Goal: Task Accomplishment & Management: Manage account settings

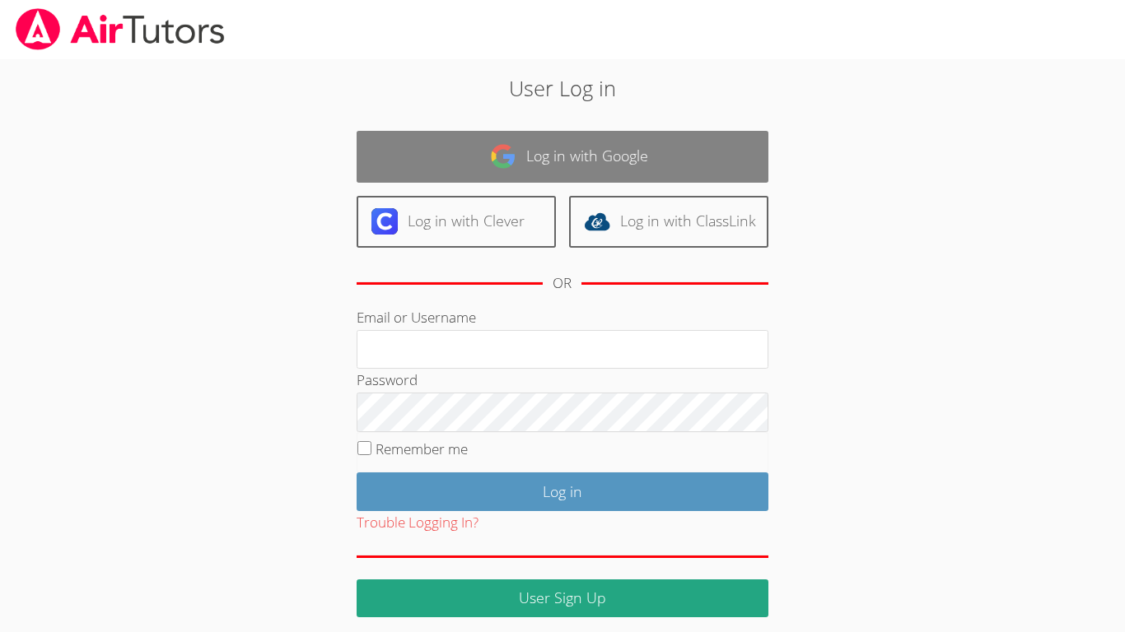
click at [682, 166] on link "Log in with Google" at bounding box center [563, 157] width 412 height 52
click at [727, 161] on link "Log in with Google" at bounding box center [563, 157] width 412 height 52
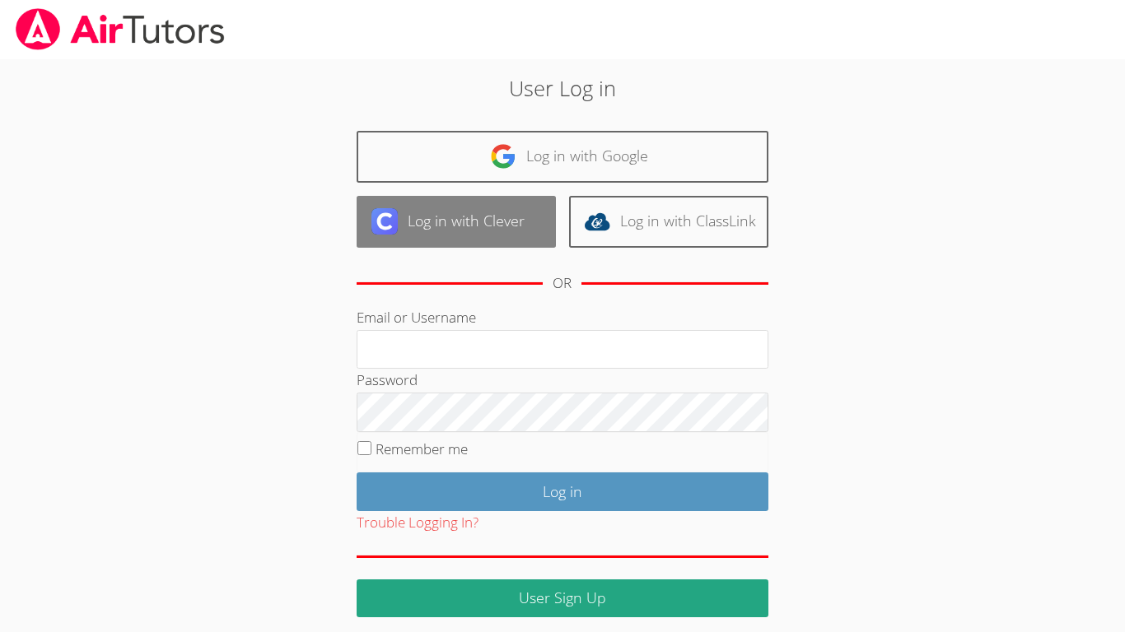
click at [468, 213] on link "Log in with Clever" at bounding box center [456, 222] width 199 height 52
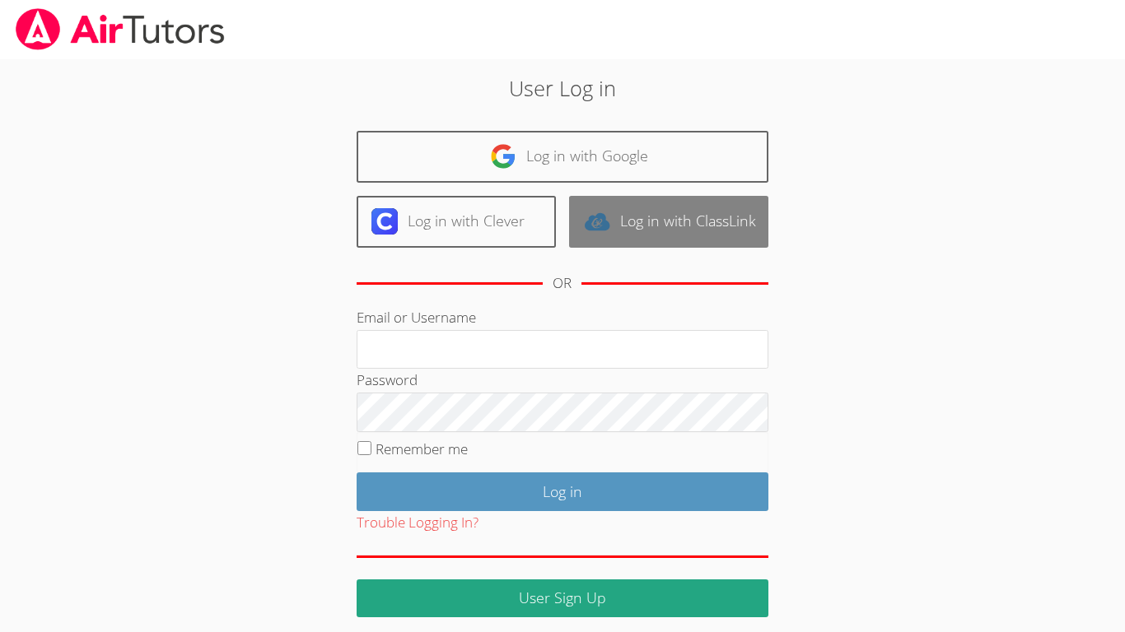
click at [630, 245] on link "Log in with ClassLink" at bounding box center [668, 222] width 199 height 52
